Goal: Information Seeking & Learning: Learn about a topic

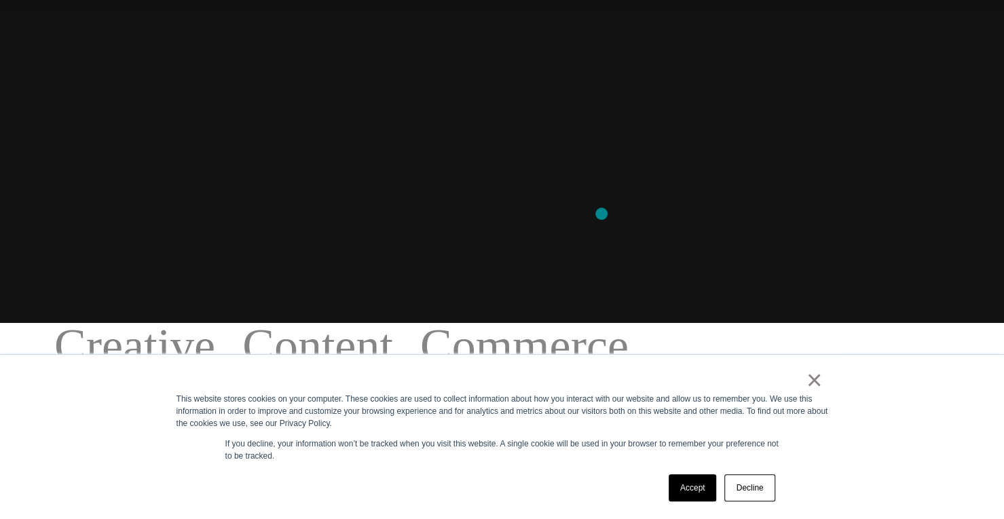
scroll to position [272, 0]
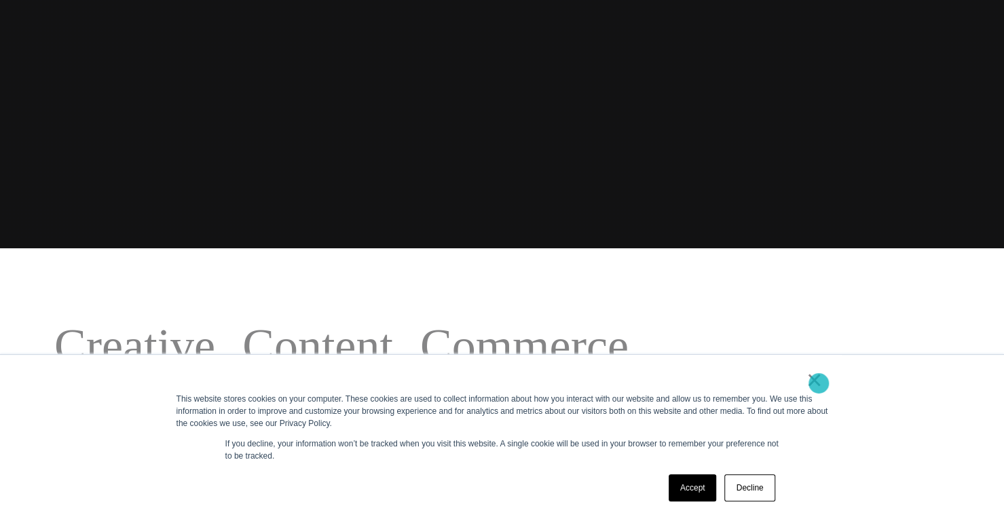
click at [805, 378] on div "×" at bounding box center [500, 383] width 646 height 19
click at [811, 383] on link "×" at bounding box center [815, 380] width 16 height 12
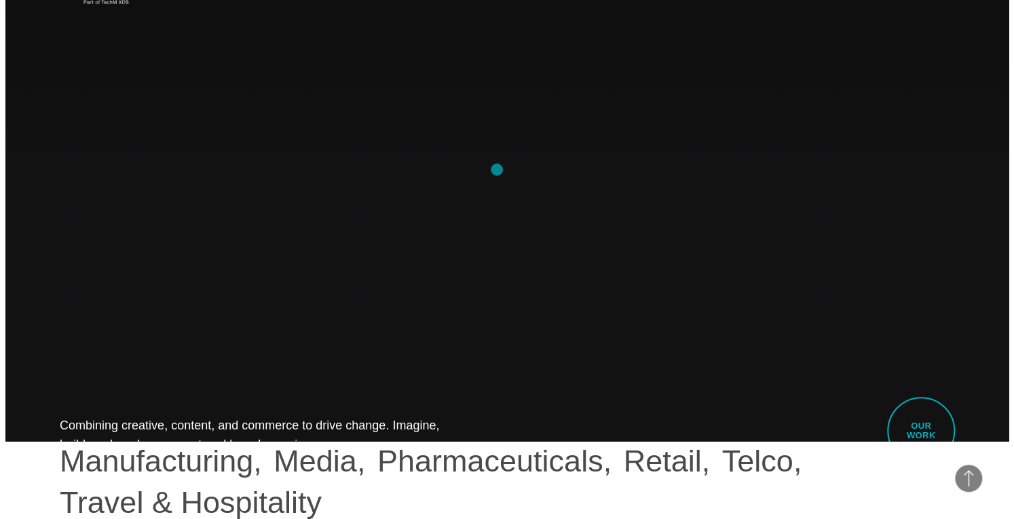
scroll to position [0, 0]
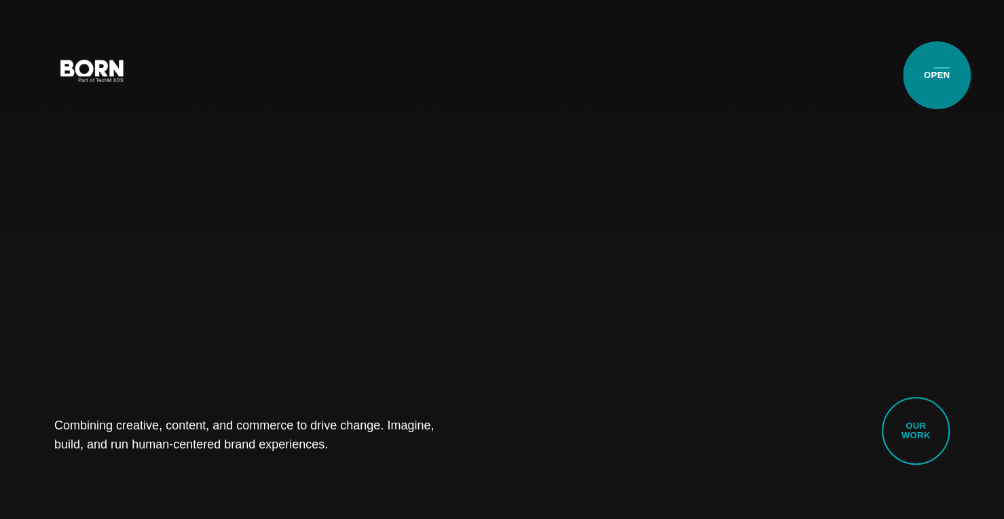
click at [937, 75] on button "Primary Menu" at bounding box center [942, 70] width 33 height 29
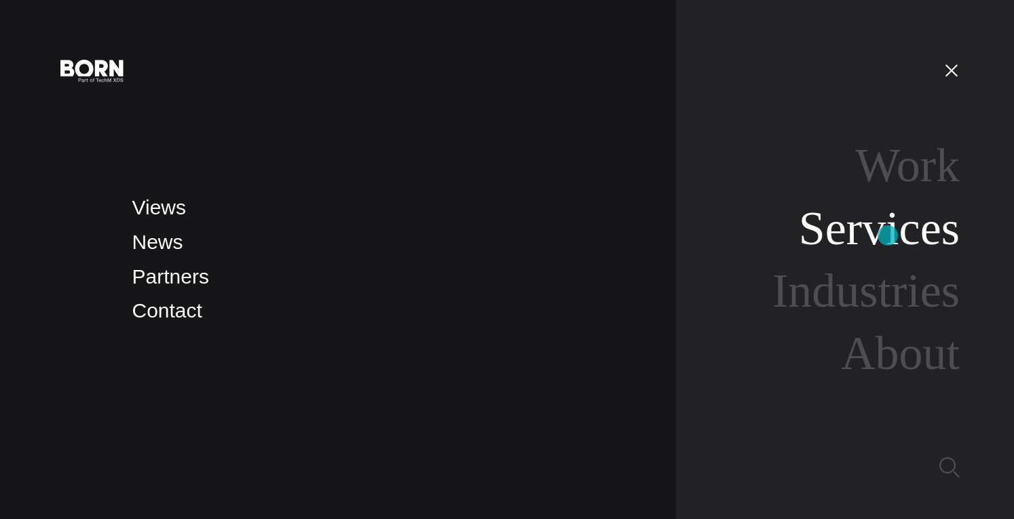
click at [888, 236] on link "Services" at bounding box center [879, 228] width 161 height 52
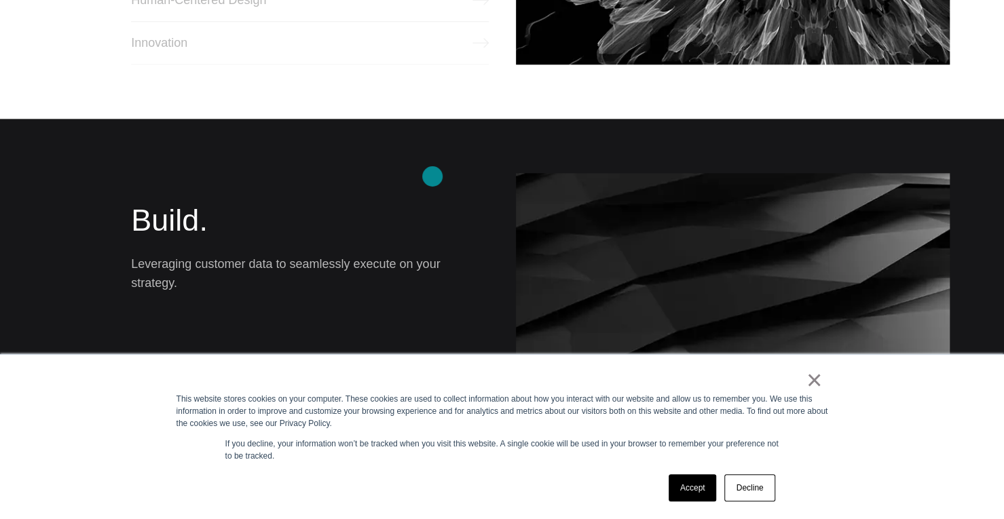
scroll to position [1019, 0]
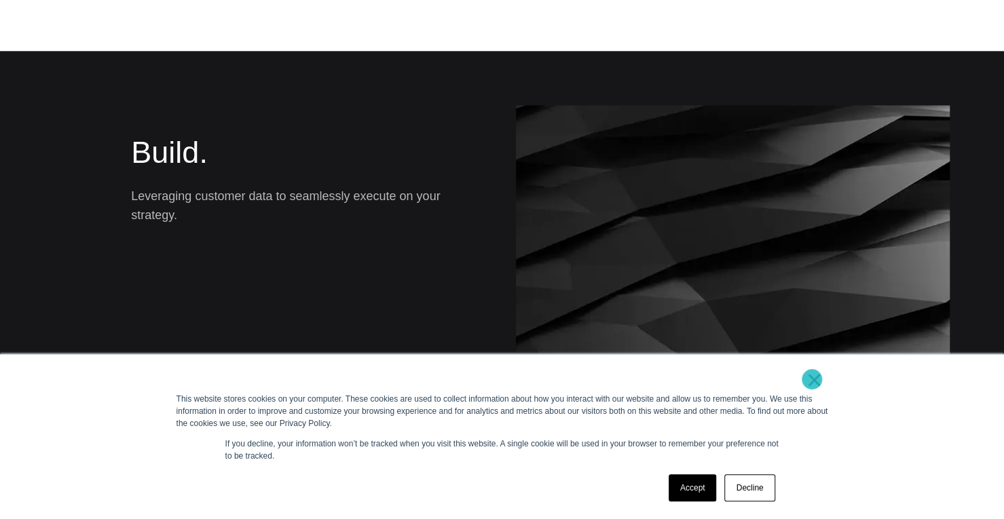
click at [812, 380] on link "×" at bounding box center [815, 380] width 16 height 12
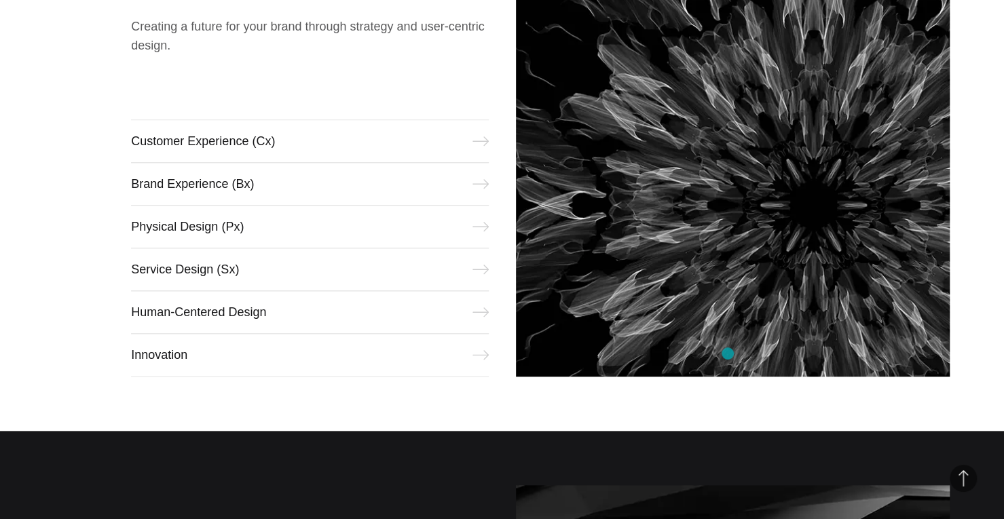
scroll to position [541, 0]
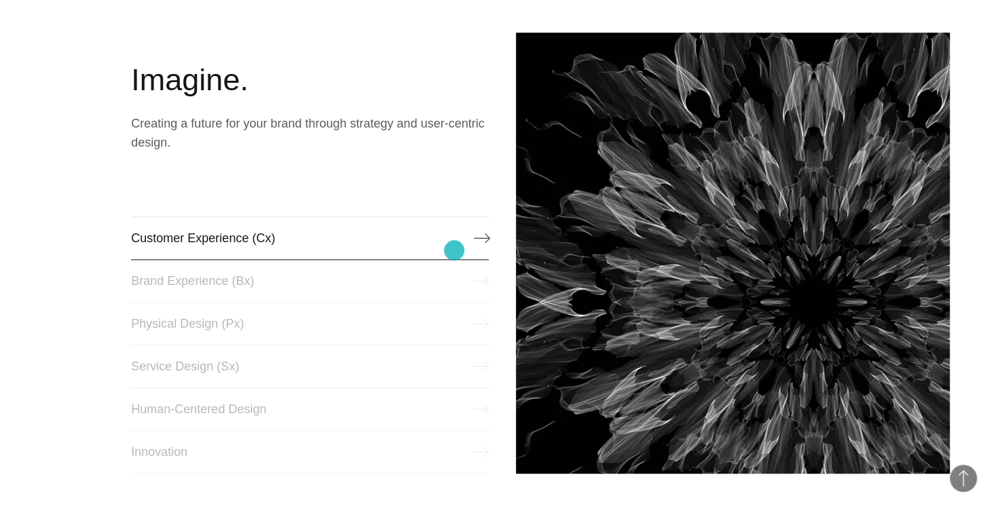
click at [454, 251] on link "Customer Experience (Cx)" at bounding box center [309, 238] width 357 height 43
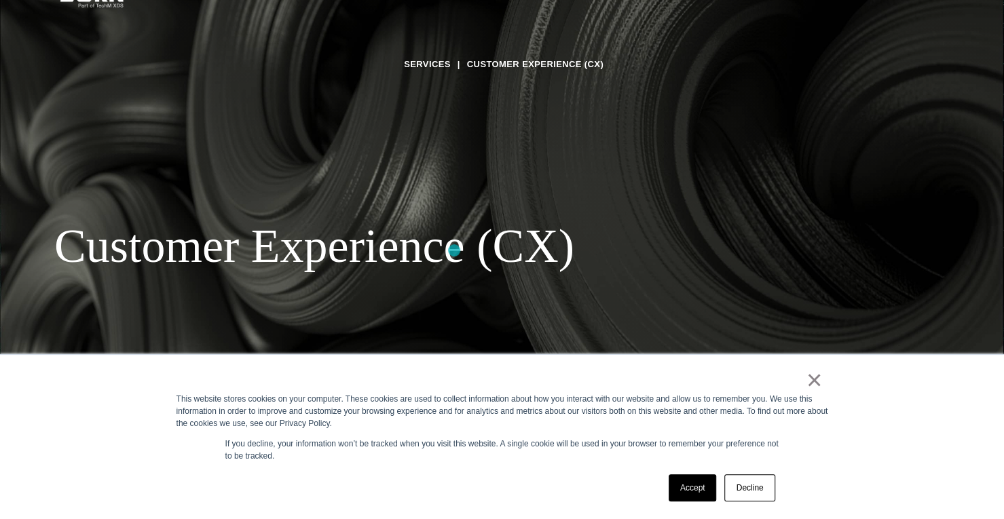
scroll to position [136, 0]
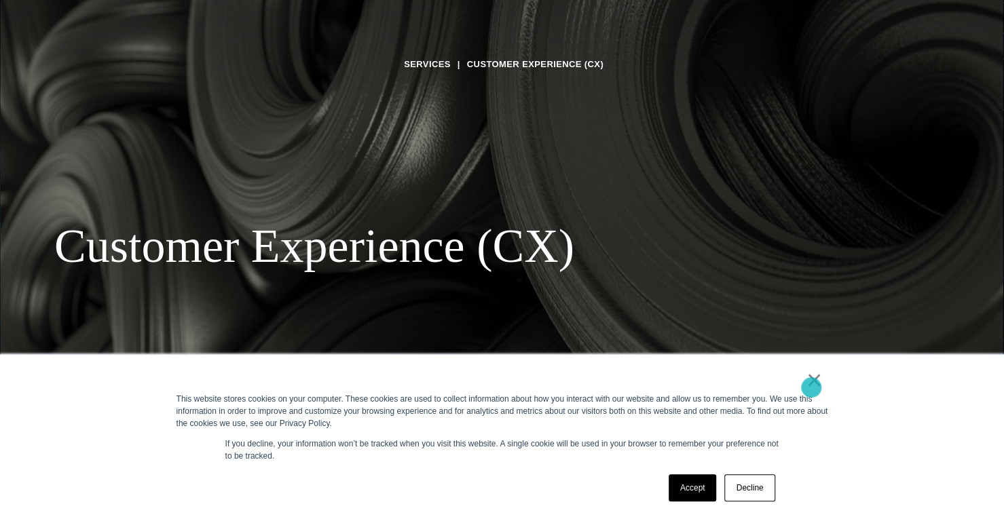
click at [810, 386] on link "×" at bounding box center [815, 380] width 16 height 12
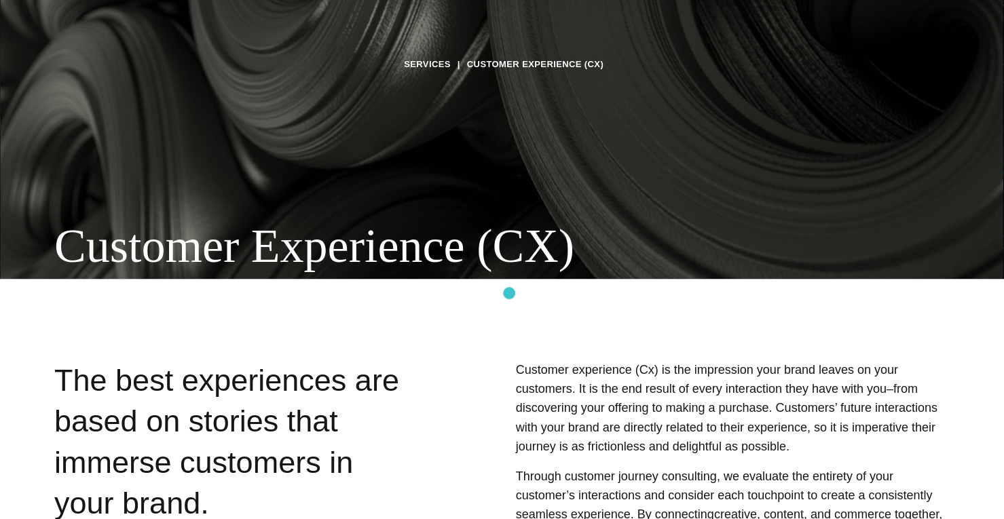
scroll to position [0, 0]
